Goal: Information Seeking & Learning: Learn about a topic

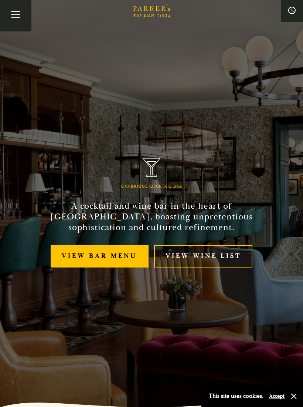
click at [234, 262] on link "View Wine List" at bounding box center [203, 256] width 98 height 23
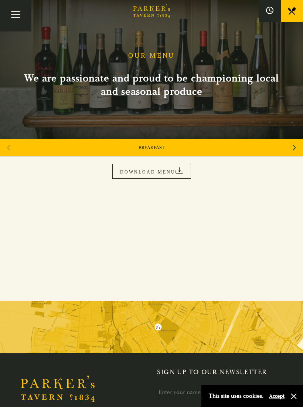
click at [172, 167] on link "DOWNLOAD MENU" at bounding box center [151, 171] width 79 height 15
click at [20, 11] on button "Toggle navigation" at bounding box center [15, 15] width 31 height 31
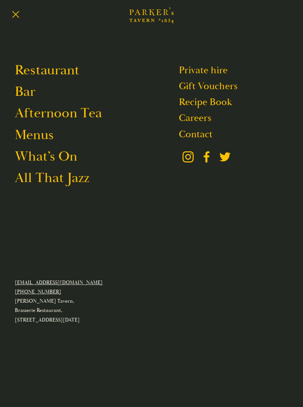
click at [57, 68] on link "Restaurant" at bounding box center [47, 69] width 65 height 17
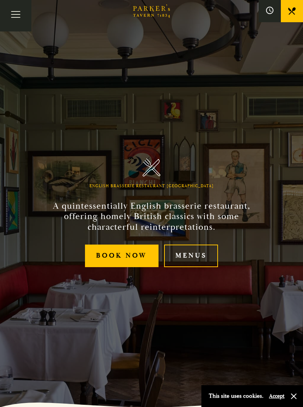
click at [16, 11] on button "Toggle navigation" at bounding box center [15, 15] width 31 height 31
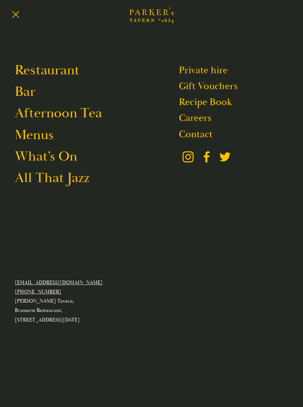
click at [42, 139] on link "Menus" at bounding box center [34, 134] width 39 height 17
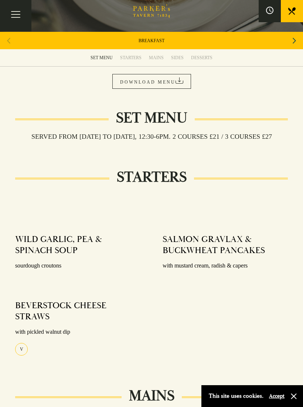
scroll to position [106, 0]
click at [135, 57] on div "STARTERS" at bounding box center [130, 58] width 21 height 6
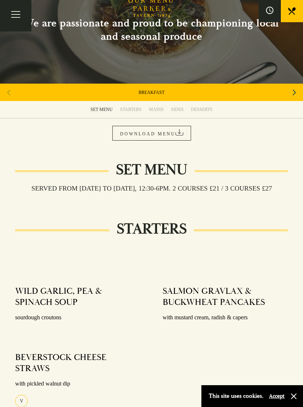
scroll to position [54, 0]
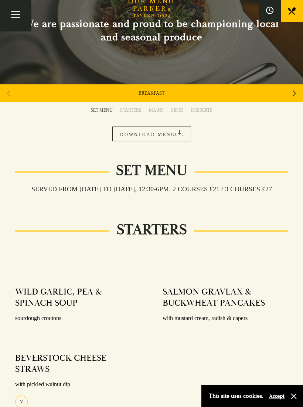
click at [134, 112] on div "STARTERS" at bounding box center [130, 110] width 21 height 6
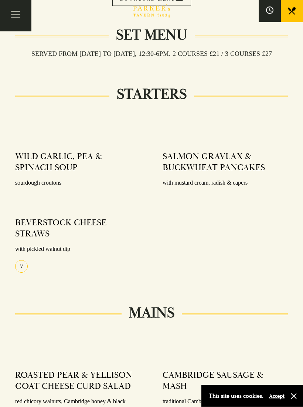
click at [164, 113] on div "STARTERS" at bounding box center [151, 107] width 273 height 21
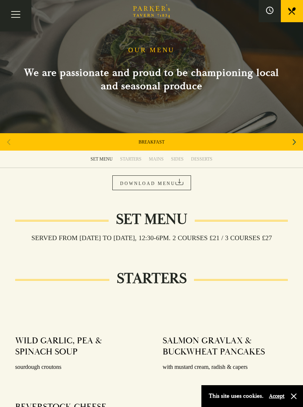
scroll to position [0, 0]
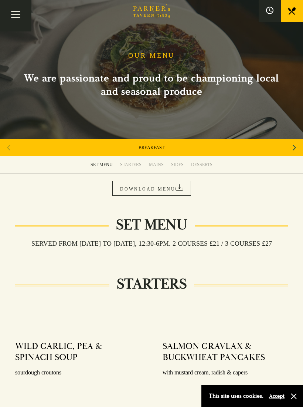
click at [156, 166] on div "MAINS" at bounding box center [156, 165] width 15 height 6
click at [291, 149] on div "Next slide" at bounding box center [294, 147] width 10 height 16
click at [291, 151] on div "Next slide" at bounding box center [294, 147] width 10 height 16
click at [286, 152] on div "SET MENU" at bounding box center [151, 147] width 303 height 17
click at [295, 151] on icon "Next slide" at bounding box center [294, 147] width 3 height 16
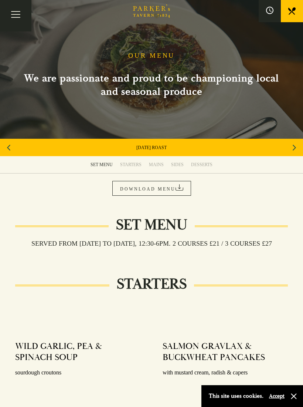
click at [291, 154] on div "Next slide" at bounding box center [294, 147] width 10 height 16
click at [298, 150] on div "Next slide" at bounding box center [294, 147] width 10 height 16
click at [159, 143] on div "A LA CARTE" at bounding box center [151, 147] width 303 height 17
click at [151, 146] on link "A LA CARTE" at bounding box center [151, 148] width 25 height 6
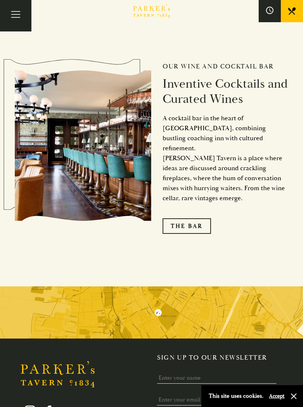
scroll to position [1110, 0]
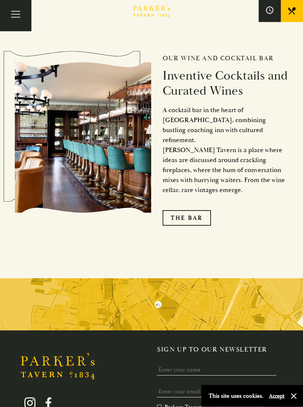
click at [204, 220] on link "The Bar" at bounding box center [187, 218] width 48 height 16
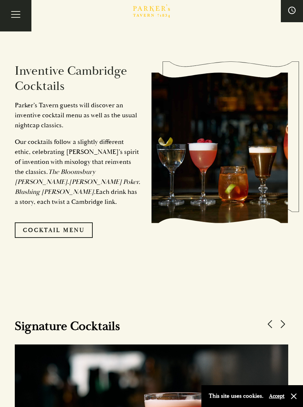
scroll to position [475, 0]
click at [79, 238] on link "Cocktail Menu" at bounding box center [54, 230] width 78 height 16
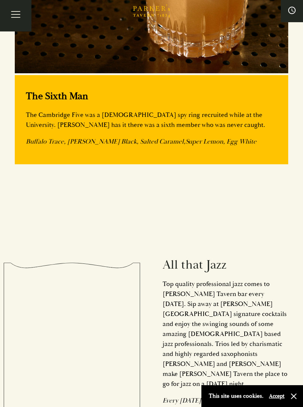
scroll to position [951, 0]
